Goal: Task Accomplishment & Management: Complete application form

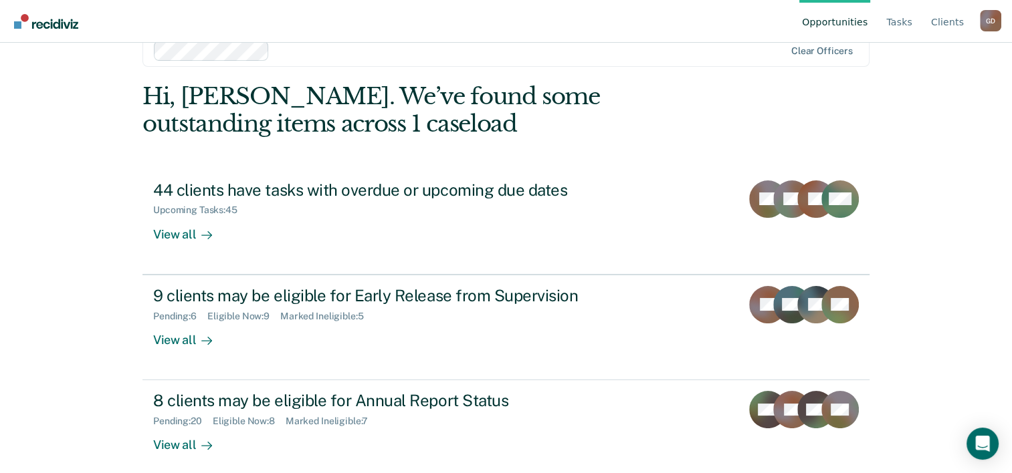
scroll to position [41, 0]
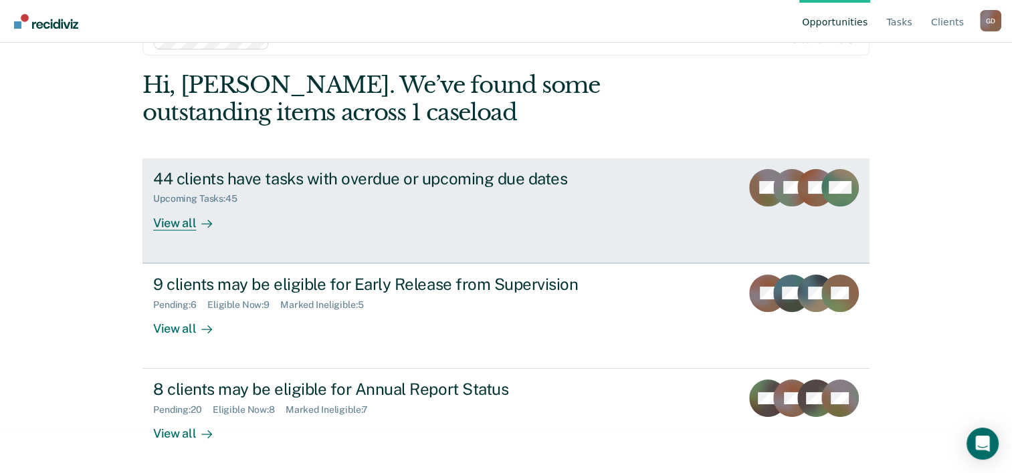
click at [164, 222] on div "View all" at bounding box center [190, 218] width 75 height 26
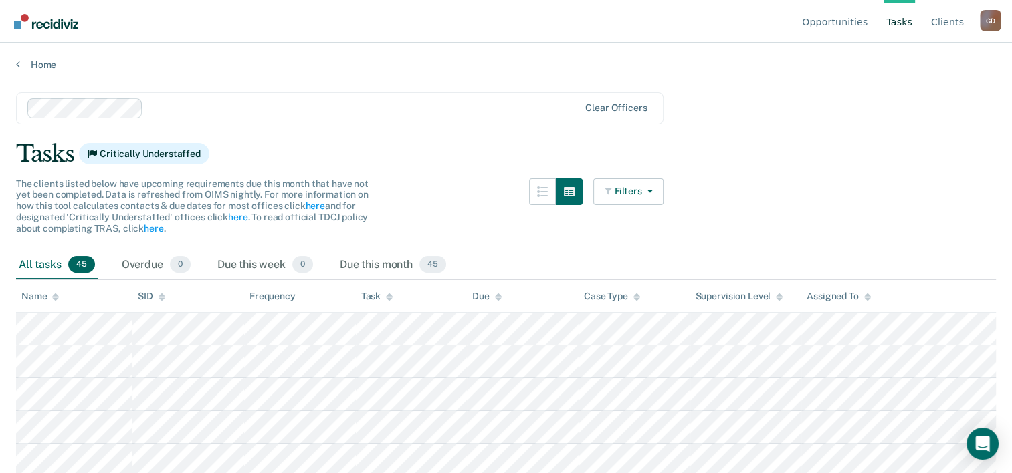
scroll to position [41, 0]
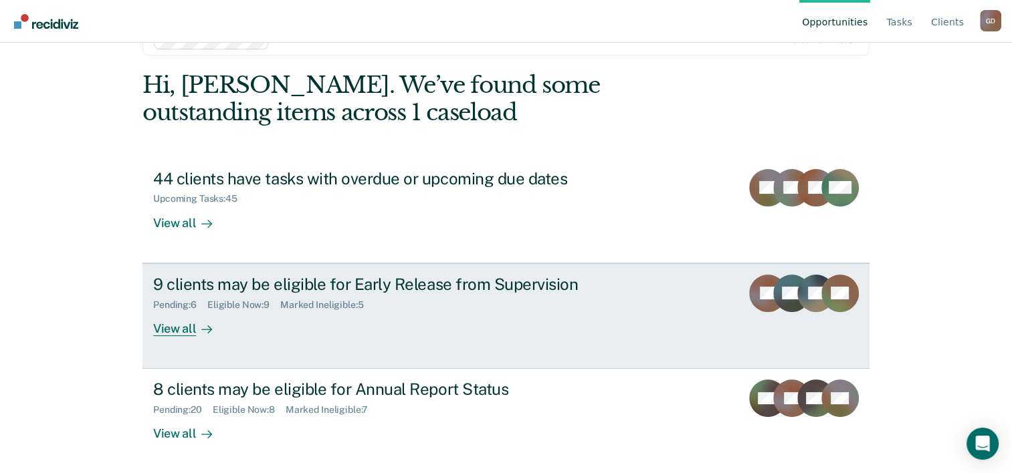
click at [174, 329] on div "View all" at bounding box center [190, 323] width 75 height 26
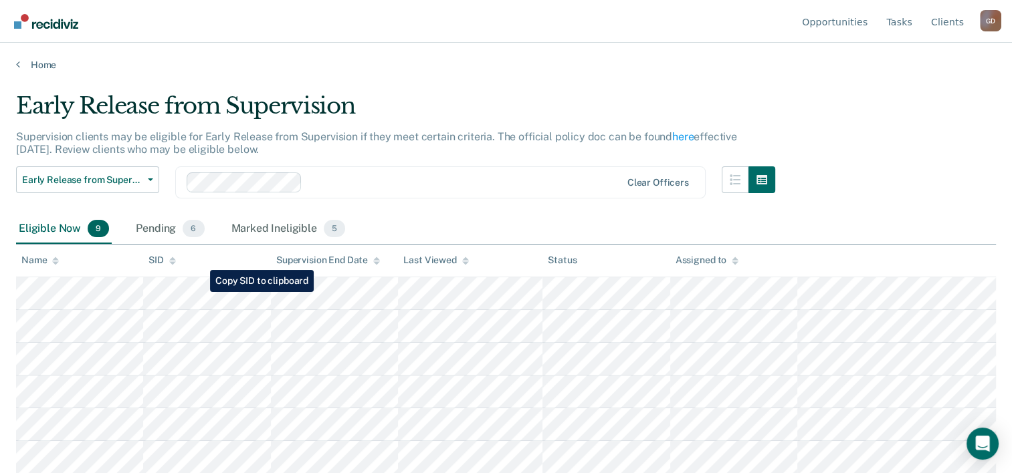
scroll to position [98, 0]
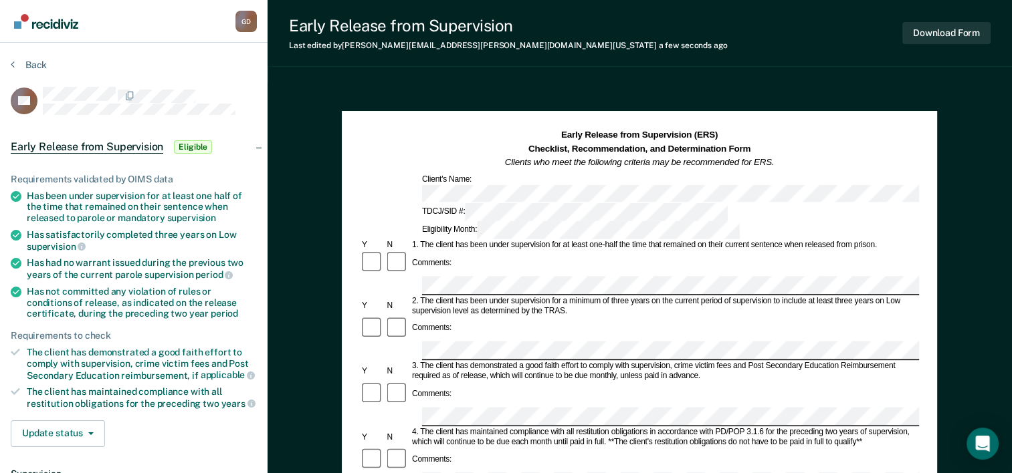
click at [768, 296] on div "2. The client has been under supervision for a minimum of three years on the cu…" at bounding box center [664, 306] width 509 height 20
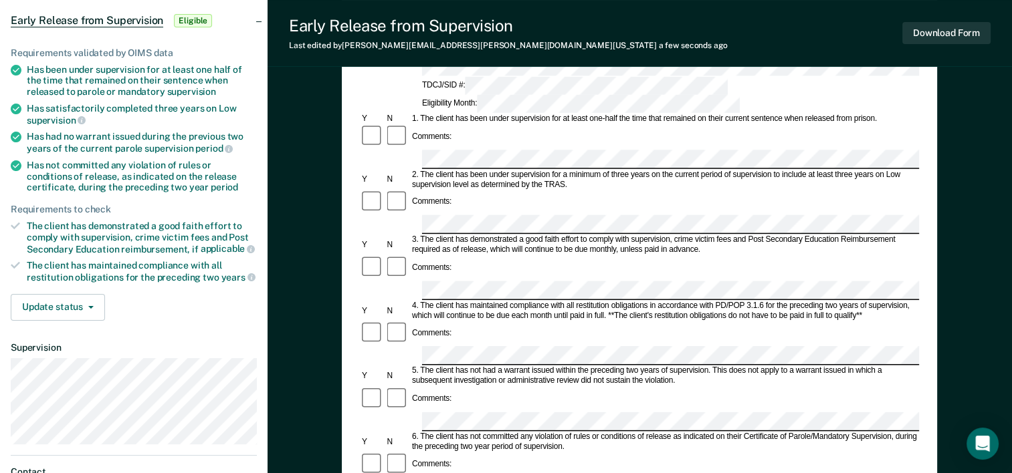
scroll to position [134, 0]
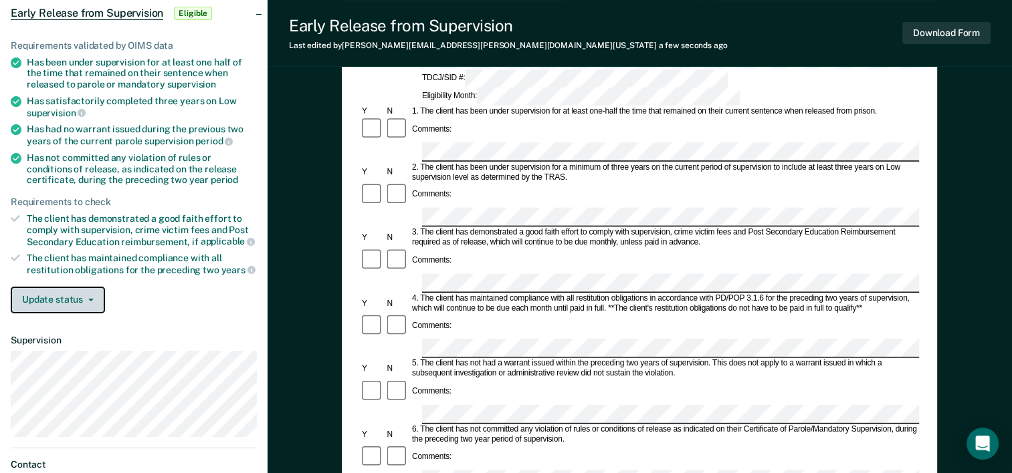
click at [91, 298] on button "Update status" at bounding box center [58, 300] width 94 height 27
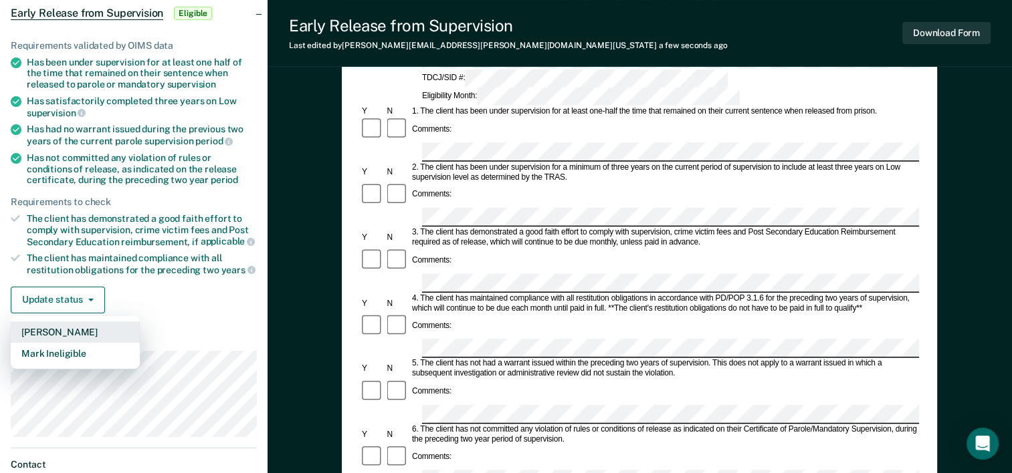
click at [74, 326] on button "[PERSON_NAME]" at bounding box center [75, 332] width 129 height 21
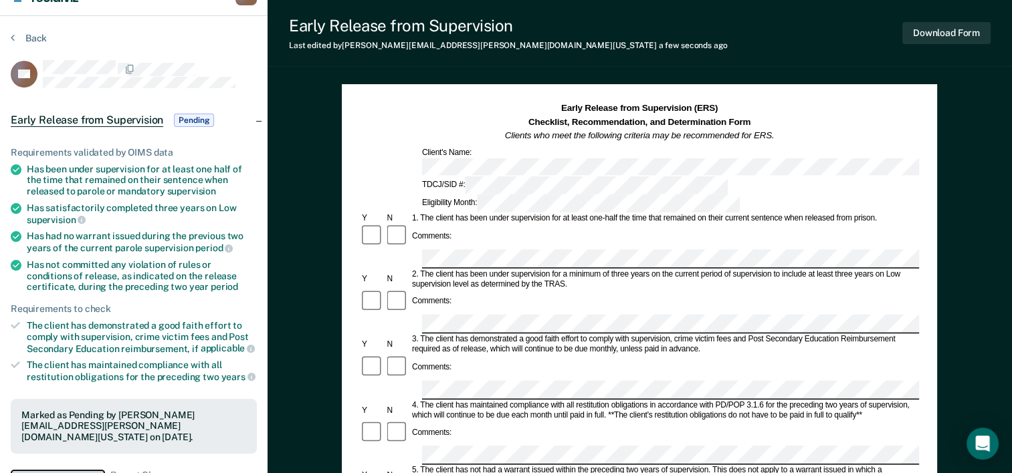
scroll to position [0, 0]
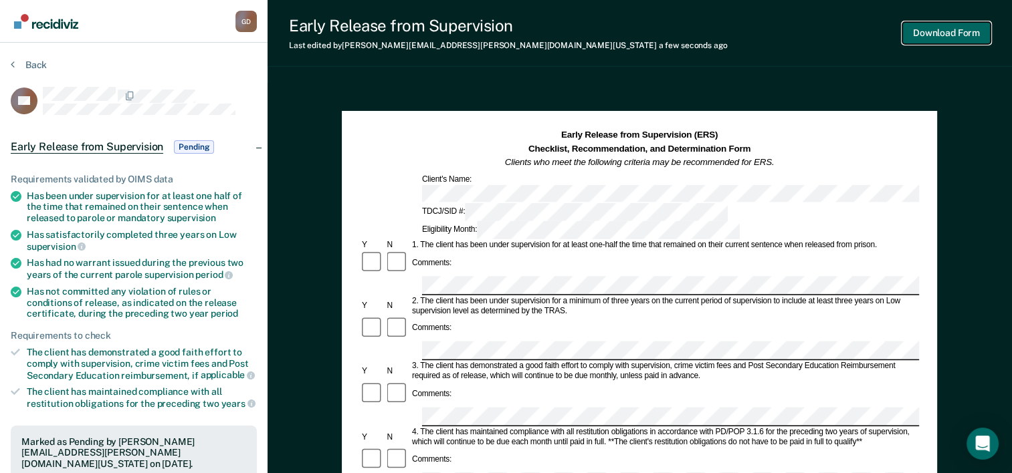
click at [931, 34] on button "Download Form" at bounding box center [946, 33] width 88 height 22
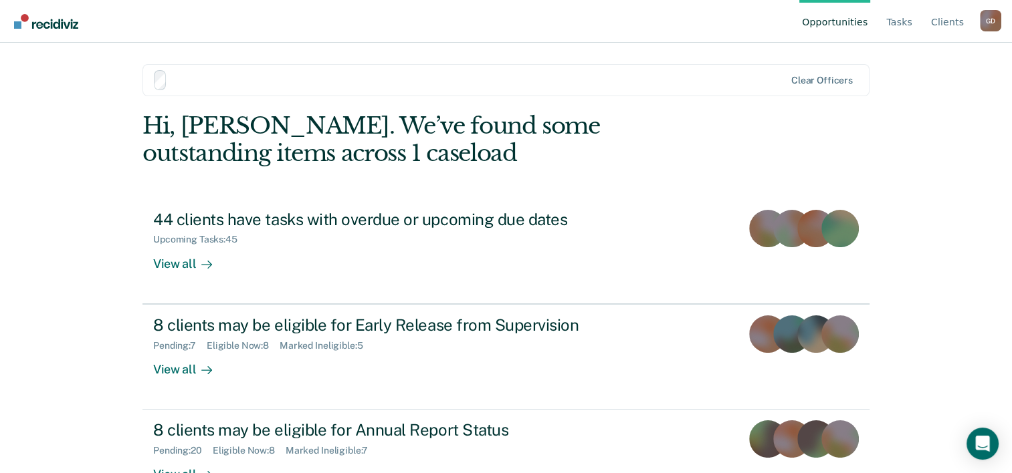
scroll to position [41, 0]
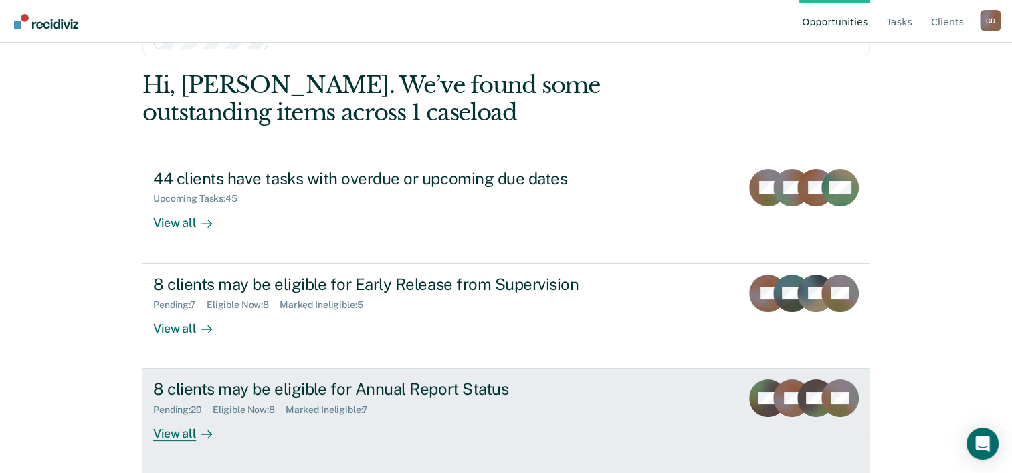
click at [180, 423] on div "View all" at bounding box center [190, 429] width 75 height 26
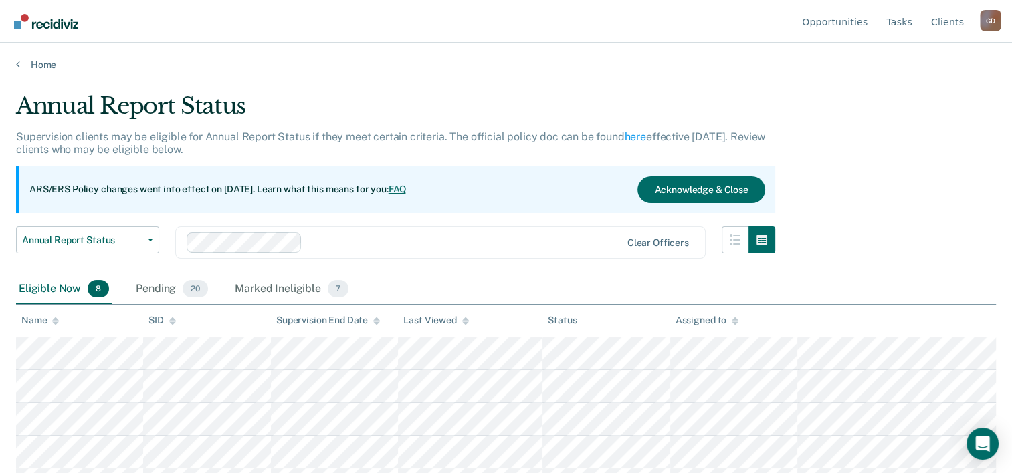
scroll to position [41, 0]
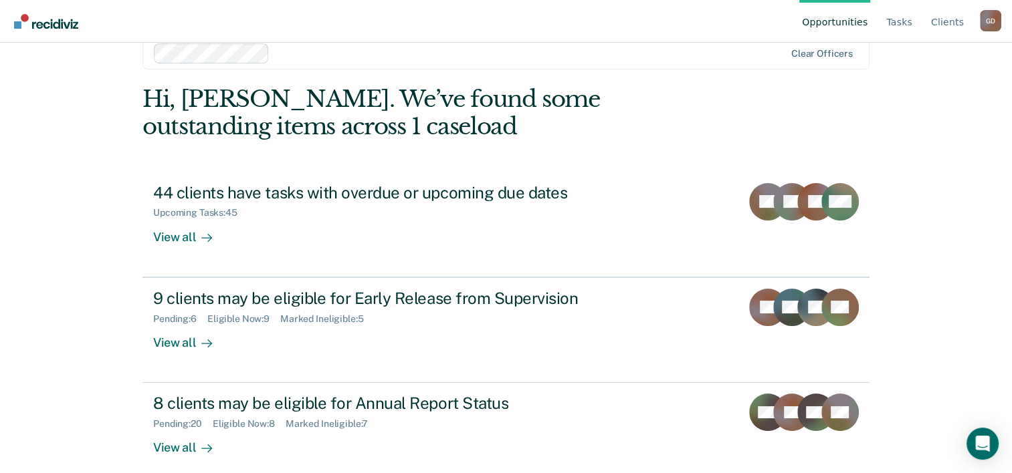
scroll to position [41, 0]
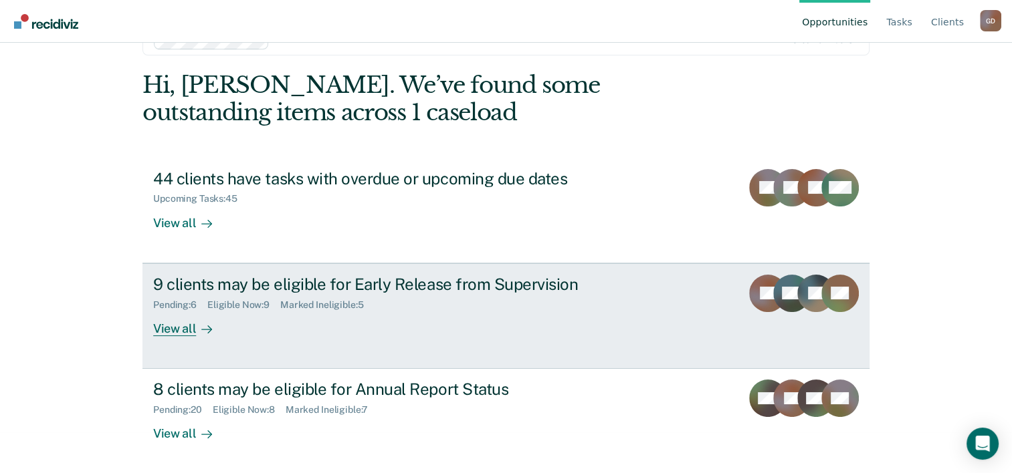
click at [183, 330] on div "View all" at bounding box center [190, 323] width 75 height 26
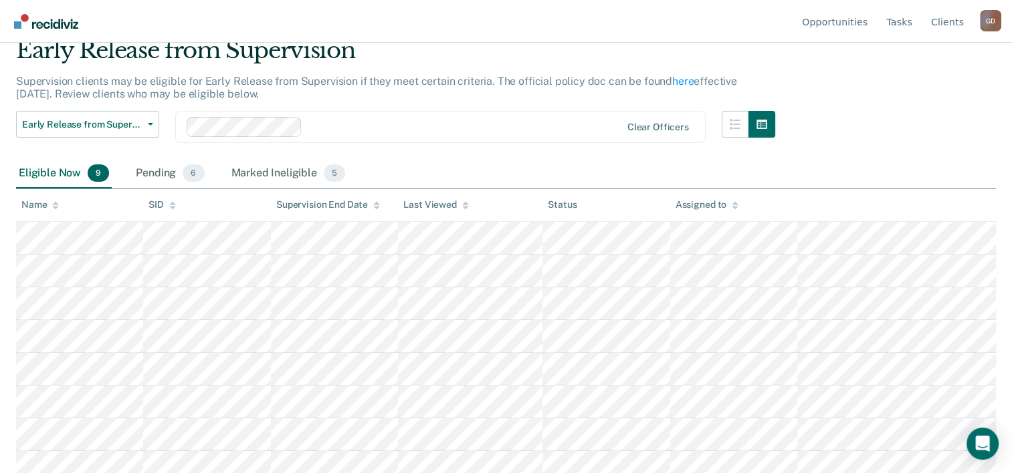
scroll to position [98, 0]
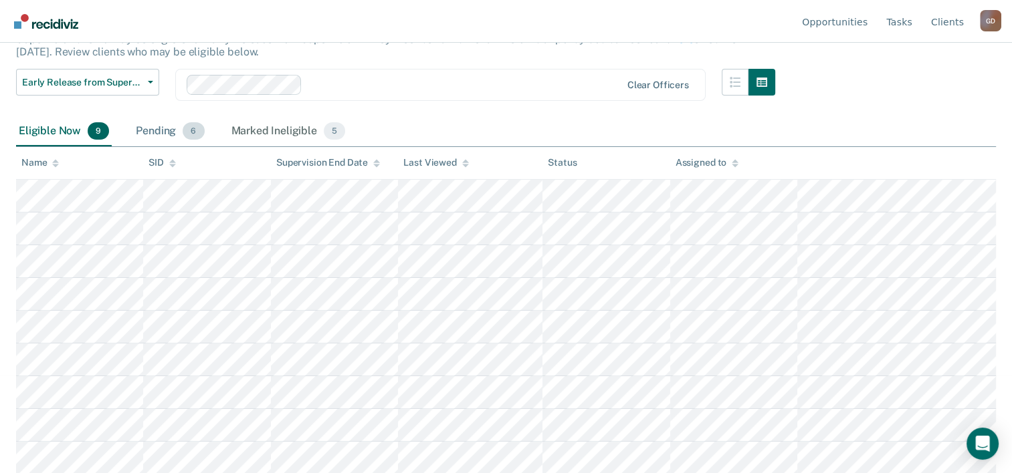
click at [153, 129] on div "Pending 6" at bounding box center [170, 131] width 74 height 29
click at [153, 58] on p "Supervision clients may be eligible for Early Release from Supervision if they …" at bounding box center [376, 45] width 721 height 25
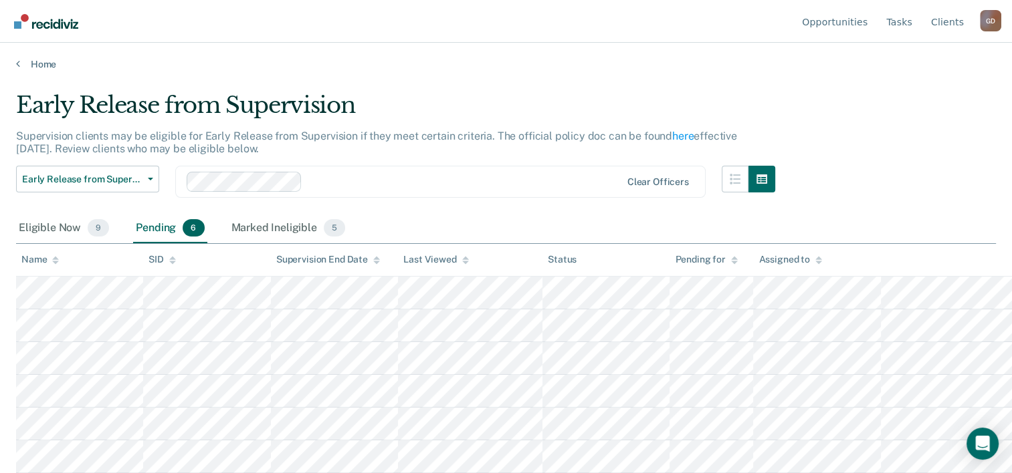
scroll to position [0, 0]
